Goal: Navigation & Orientation: Find specific page/section

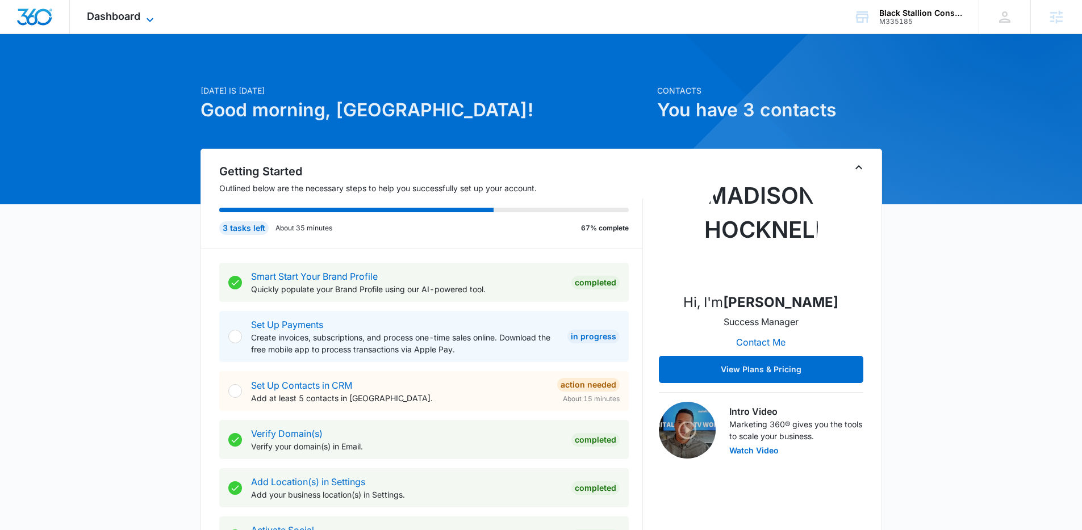
click at [128, 20] on span "Dashboard" at bounding box center [113, 16] width 53 height 12
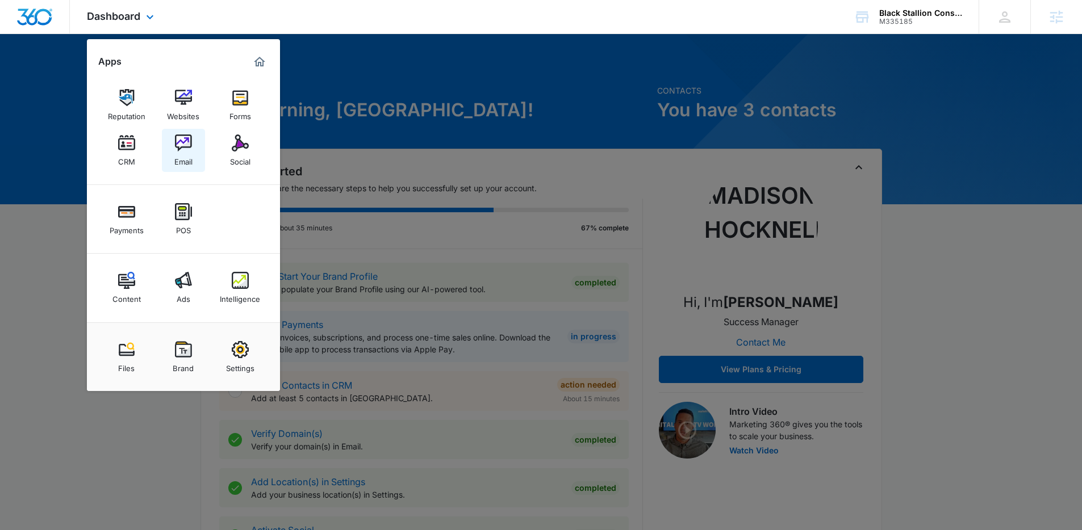
click at [182, 135] on img at bounding box center [183, 143] width 17 height 17
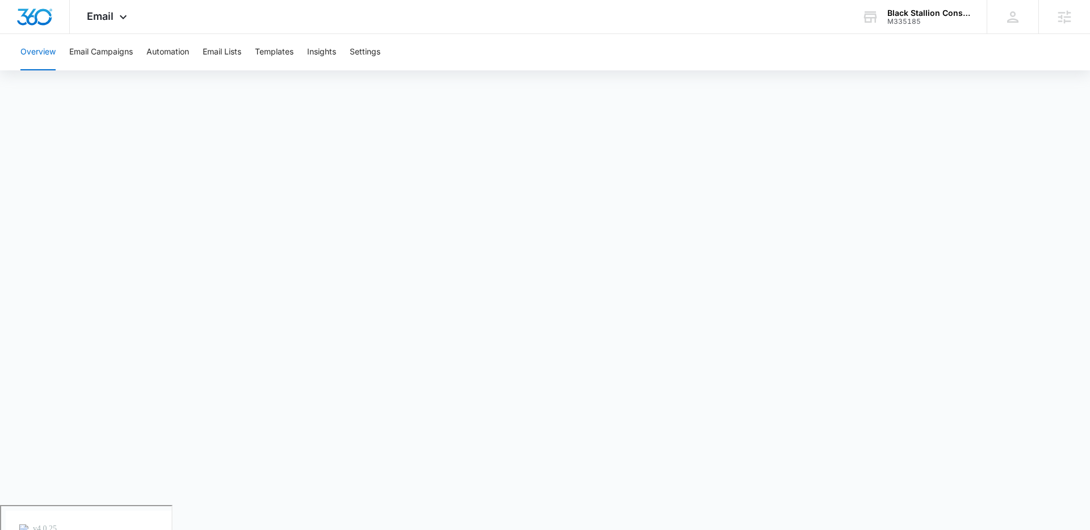
click at [29, 60] on button "Overview" at bounding box center [37, 52] width 35 height 36
click at [108, 46] on button "Email Campaigns" at bounding box center [101, 52] width 64 height 36
click at [35, 52] on button "Overview" at bounding box center [37, 52] width 35 height 36
click at [112, 12] on span "Email" at bounding box center [100, 16] width 27 height 12
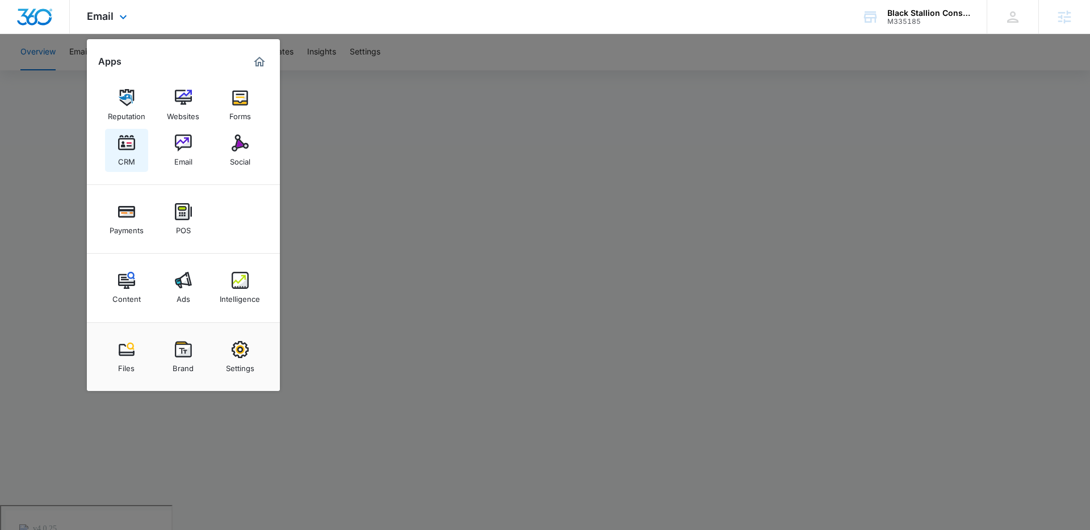
click at [136, 155] on link "CRM" at bounding box center [126, 150] width 43 height 43
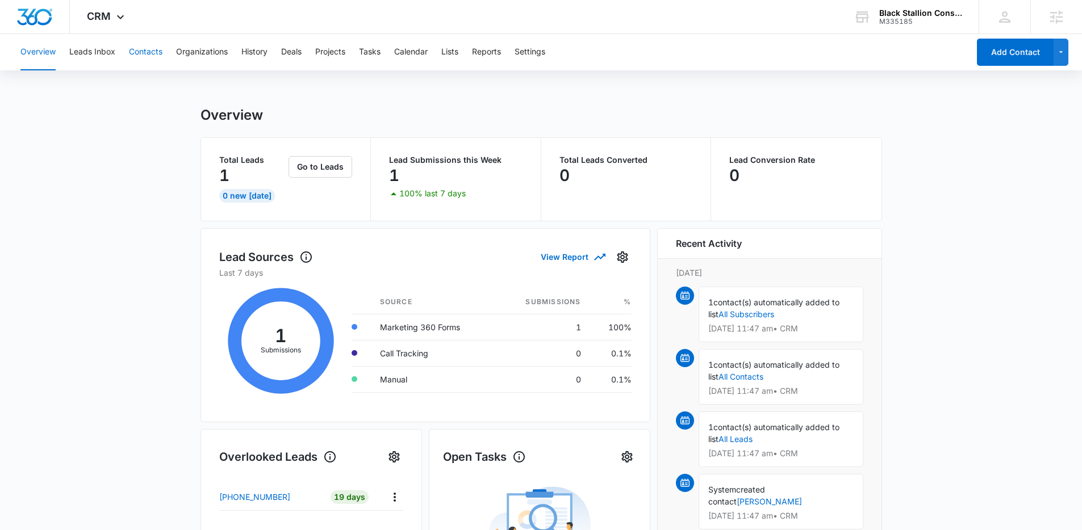
click at [133, 51] on button "Contacts" at bounding box center [145, 52] width 33 height 36
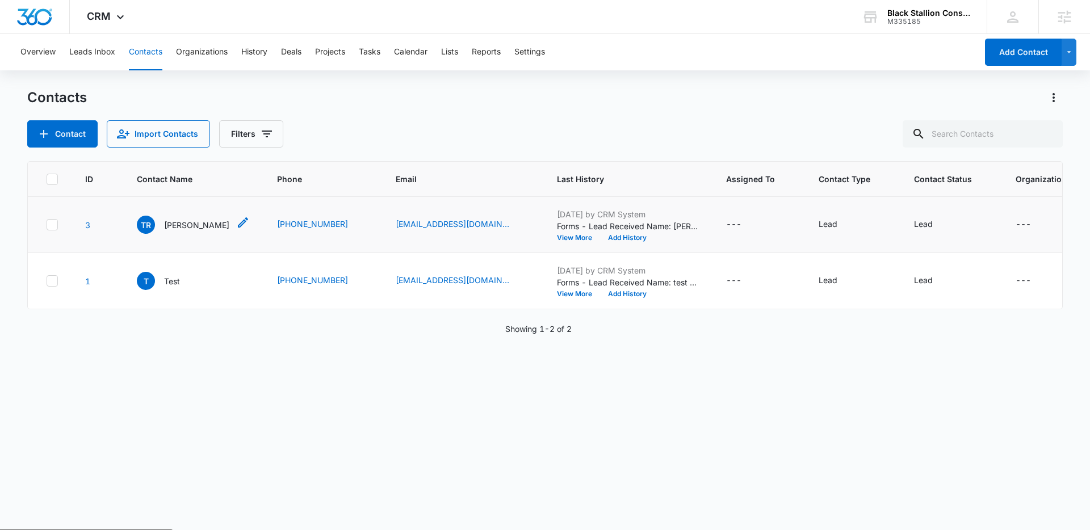
click at [204, 230] on div "TR Todd Rolfs" at bounding box center [193, 225] width 113 height 18
click at [198, 372] on div "ID Contact Name Phone Email Last History Assigned To Contact Type Contact Statu…" at bounding box center [545, 338] width 1036 height 354
click at [162, 222] on div "TR Todd Rolfs" at bounding box center [183, 225] width 93 height 18
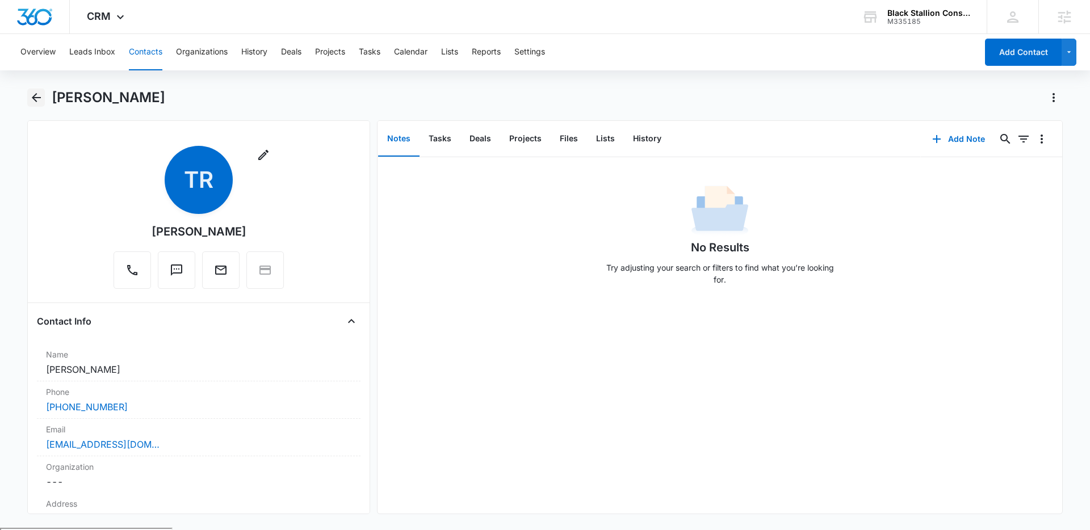
click at [33, 96] on icon "Back" at bounding box center [36, 97] width 9 height 9
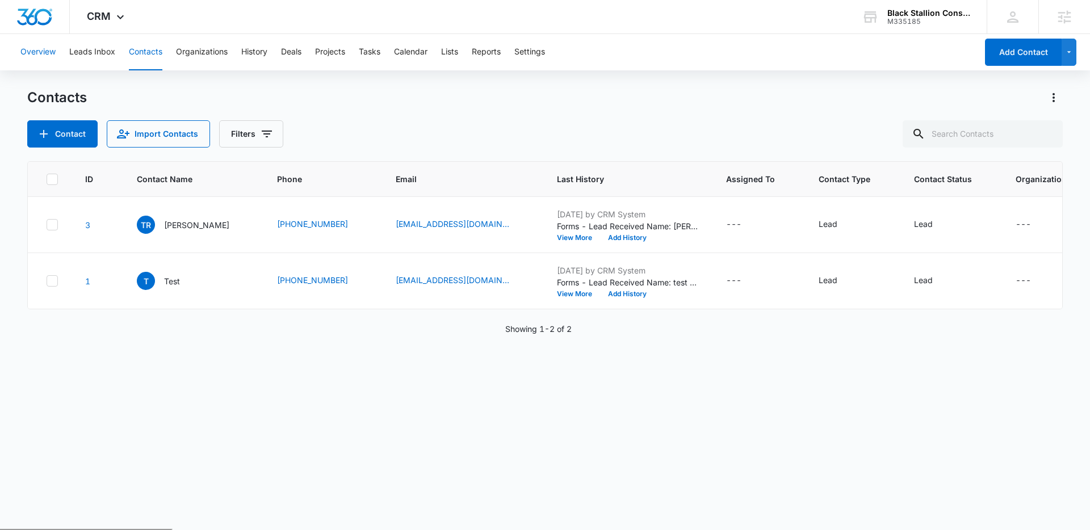
click at [39, 56] on button "Overview" at bounding box center [37, 52] width 35 height 36
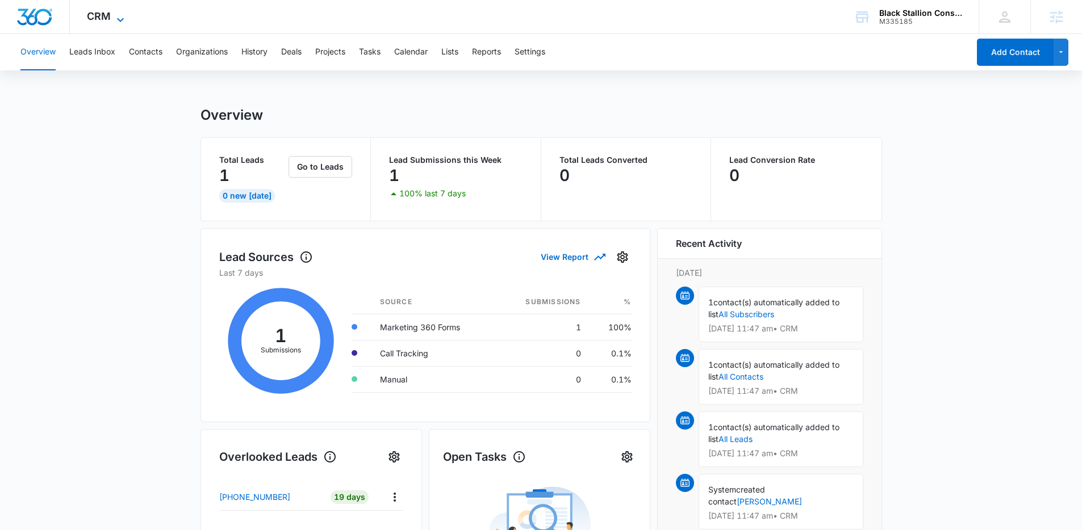
click at [100, 21] on span "CRM" at bounding box center [99, 16] width 24 height 12
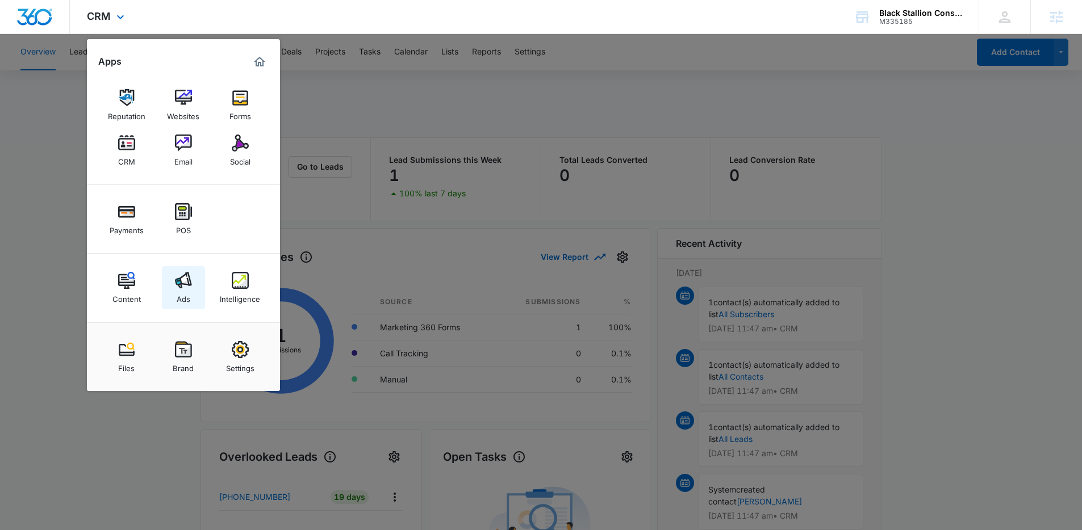
click at [180, 292] on div "Ads" at bounding box center [184, 296] width 14 height 15
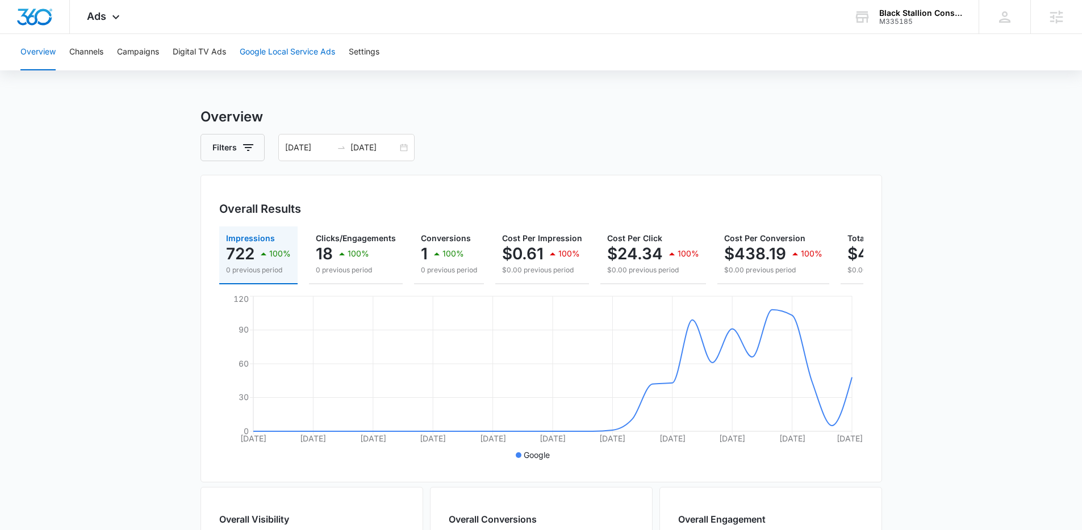
click at [280, 57] on button "Google Local Service Ads" at bounding box center [287, 52] width 95 height 36
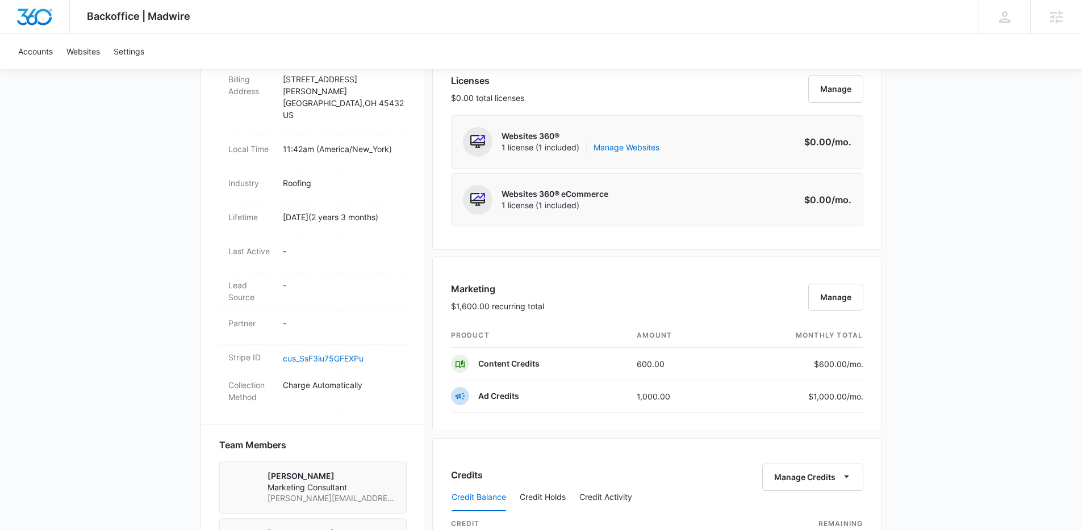
scroll to position [307, 0]
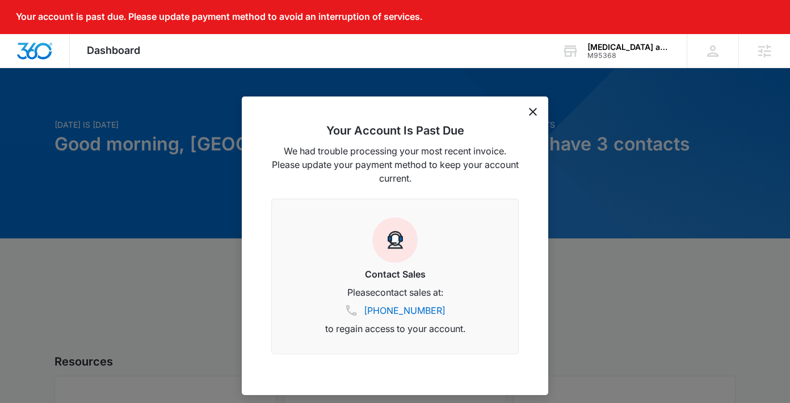
click at [536, 108] on icon "dismiss this dialog" at bounding box center [533, 112] width 8 height 8
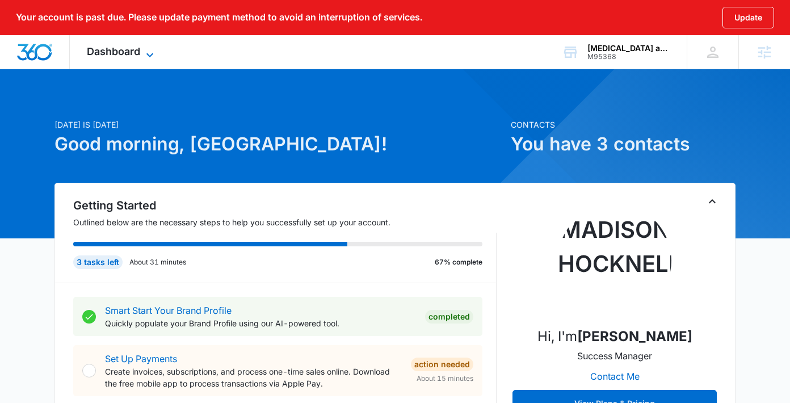
click at [123, 55] on span "Dashboard" at bounding box center [113, 51] width 53 height 12
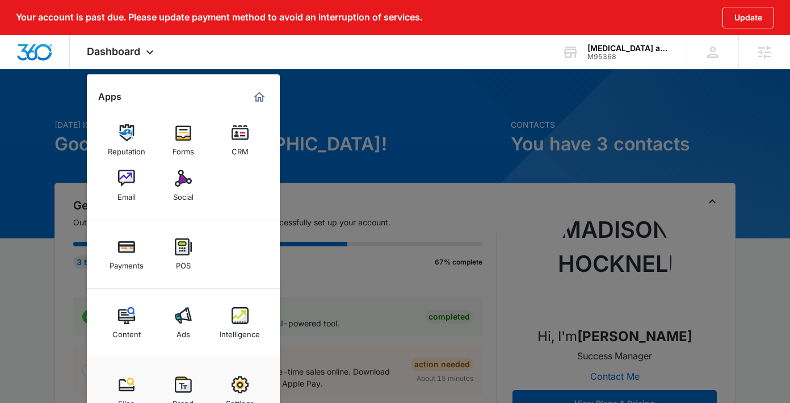
click at [171, 318] on link "Ads" at bounding box center [183, 322] width 43 height 43
